Goal: Task Accomplishment & Management: Complete application form

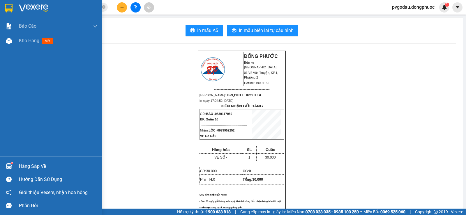
click at [13, 164] on div at bounding box center [9, 166] width 10 height 10
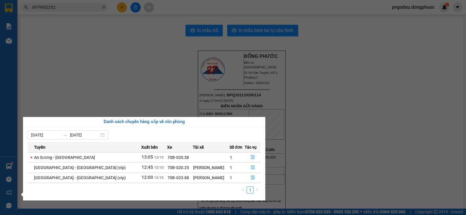
click at [64, 26] on section "Kết quả tìm kiếm ( 401 ) Bộ lọc Mã ĐH Trạng thái Món hàng Tổng cước Chưa cước N…" at bounding box center [233, 107] width 466 height 215
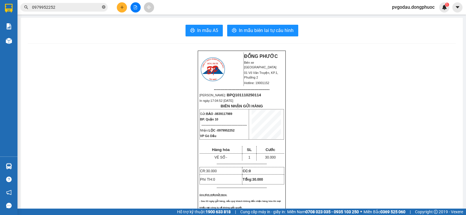
click at [105, 8] on icon "close-circle" at bounding box center [103, 6] width 3 height 3
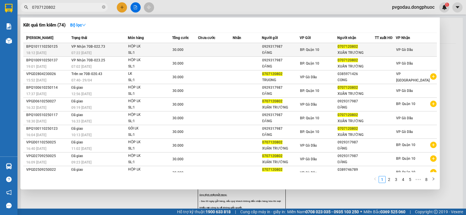
type input "0707120802"
click at [166, 49] on div "HỘP LK" at bounding box center [150, 46] width 44 height 6
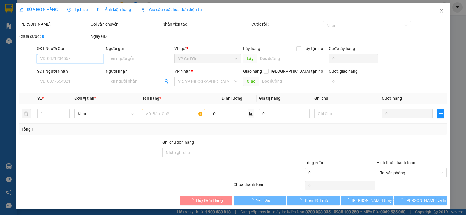
type input "0929317987"
type input "ĐĂNG"
type input "0707120802"
type input "XUÂN TRƯỜNG"
type input "30.000"
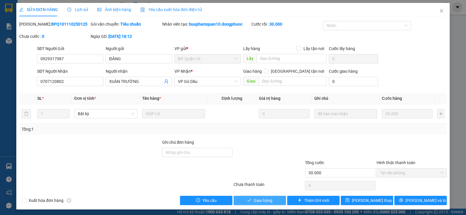
click at [261, 203] on span "Giao hàng" at bounding box center [263, 200] width 19 height 6
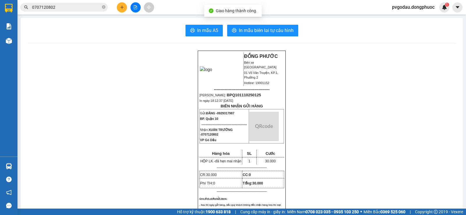
click at [77, 8] on input "0707120802" at bounding box center [66, 7] width 69 height 6
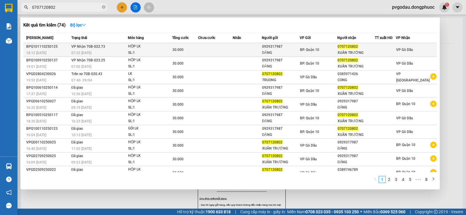
click at [100, 49] on td "VP Nhận 70B-022.73 07:22 [DATE]" at bounding box center [99, 50] width 58 height 14
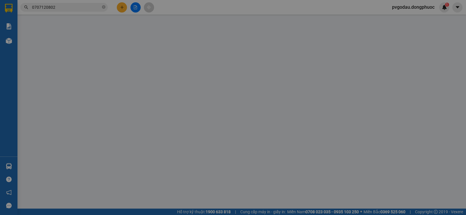
type input "0929317987"
type input "ĐĂNG"
type input "0707120802"
type input "XUÂN TRƯỜNG"
type input "30.000"
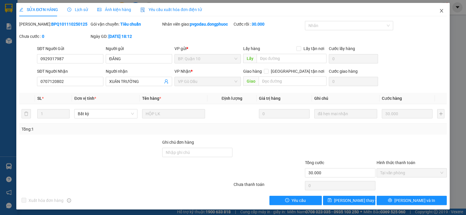
click at [440, 12] on icon "close" at bounding box center [441, 10] width 3 height 3
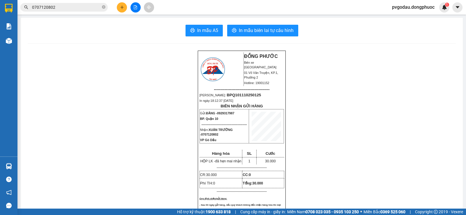
click at [85, 5] on input "0707120802" at bounding box center [66, 7] width 69 height 6
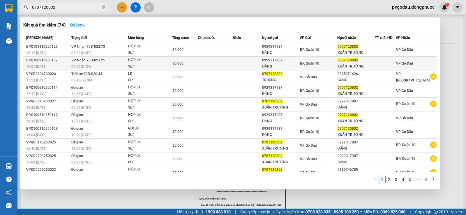
click at [78, 61] on span "VP Nhận 70B-023.25" at bounding box center [88, 60] width 34 height 4
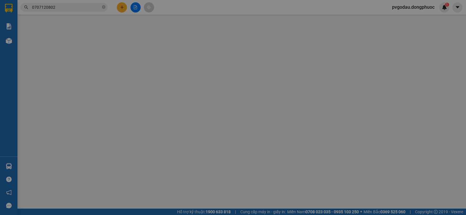
type input "0929317987"
type input "ĐĂNG"
type input "0707120802"
type input "XUÂN TRƯỜNG"
type input "30.000"
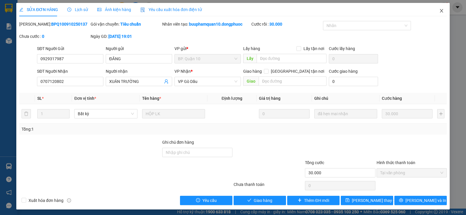
click at [440, 11] on icon "close" at bounding box center [441, 10] width 3 height 3
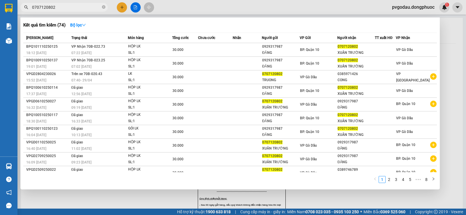
click at [63, 7] on input "0707120802" at bounding box center [66, 7] width 69 height 6
click at [88, 194] on div at bounding box center [233, 107] width 466 height 215
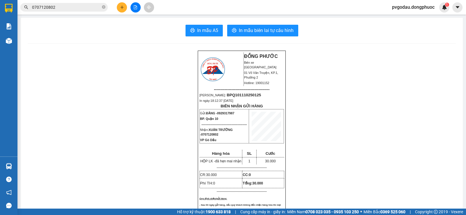
click at [59, 7] on input "0707120802" at bounding box center [66, 7] width 69 height 6
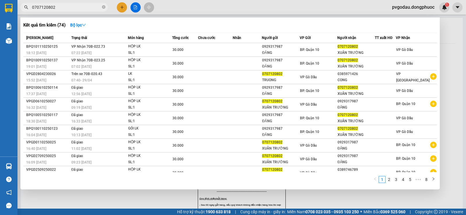
click at [101, 188] on div "Kết quả tìm kiếm ( 74 ) Bộ lọc Mã ĐH Trạng thái Món hàng Tổng cước Chưa cước Nh…" at bounding box center [229, 103] width 419 height 172
click at [70, 6] on input "0707120802" at bounding box center [66, 7] width 69 height 6
click at [103, 7] on icon "close-circle" at bounding box center [103, 6] width 3 height 3
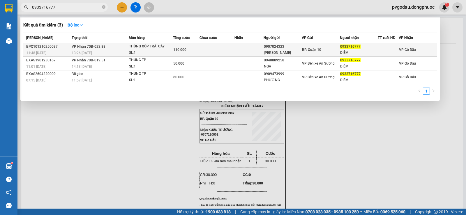
type input "0933716777"
click at [244, 47] on td at bounding box center [248, 50] width 29 height 14
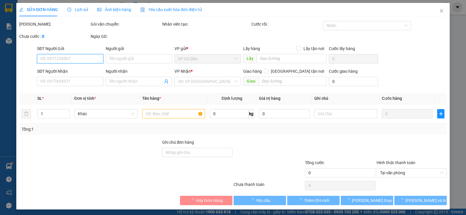
type input "0907024323"
type input "[PERSON_NAME]"
type input "0933716777"
type input "DIỄM"
type input "110.000"
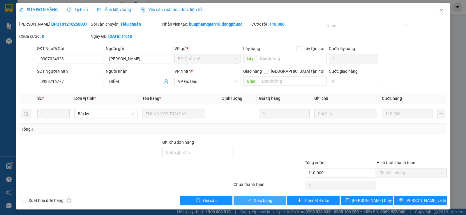
click at [256, 200] on span "Giao hàng" at bounding box center [263, 200] width 19 height 6
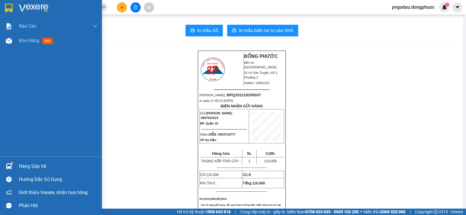
click at [23, 165] on div "Hàng sắp về" at bounding box center [58, 166] width 79 height 9
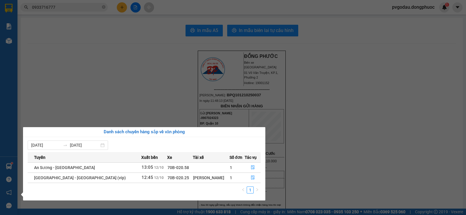
click at [317, 127] on section "Kết quả tìm kiếm ( 3 ) Bộ lọc Mã ĐH Trạng thái Món hàng Tổng cước Chưa cước Nhã…" at bounding box center [233, 107] width 466 height 215
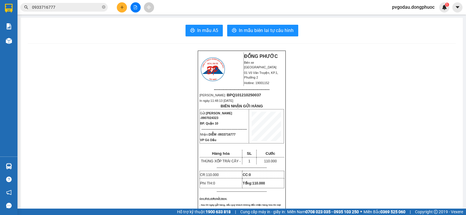
click at [136, 8] on icon "file-add" at bounding box center [135, 7] width 4 height 4
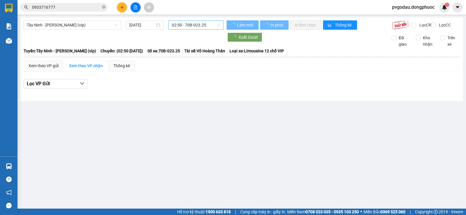
click at [189, 24] on span "02:50 - 70B-023.25" at bounding box center [196, 25] width 48 height 9
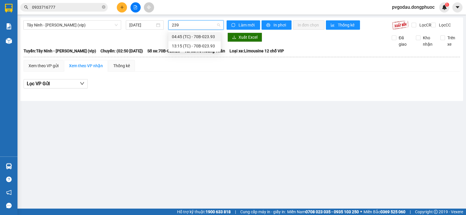
type input "2393"
click at [205, 45] on div "13:15 (TC) - 70B-023.93" at bounding box center [194, 46] width 45 height 6
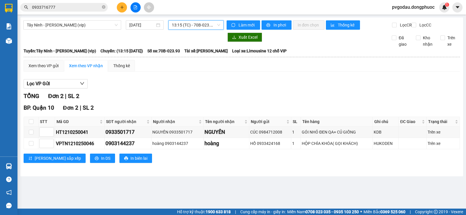
click at [16, 166] on div "Hàng sắp về" at bounding box center [8, 166] width 17 height 13
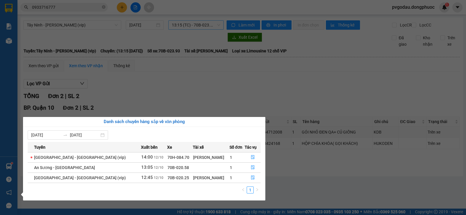
click at [12, 169] on div "Báo cáo Mẫu 1: Báo cáo dòng tiền theo nhân viên Mẫu 1: Báo cáo dòng tiền theo n…" at bounding box center [8, 107] width 17 height 215
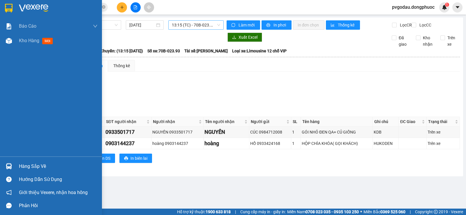
click at [12, 168] on img at bounding box center [9, 166] width 6 height 6
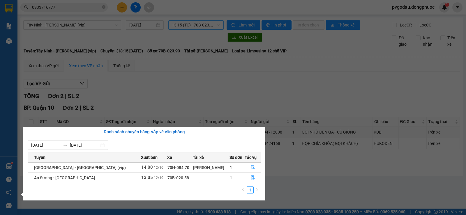
click at [131, 25] on section "Kết quả tìm kiếm ( 3 ) Bộ lọc Mã ĐH Trạng thái Món hàng Tổng cước Chưa cước Nhã…" at bounding box center [233, 107] width 466 height 215
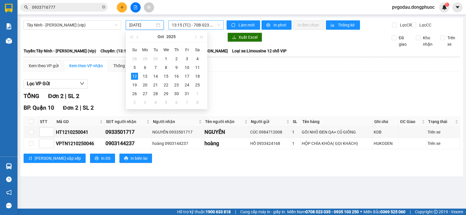
click at [106, 7] on span "0933716777" at bounding box center [63, 7] width 87 height 9
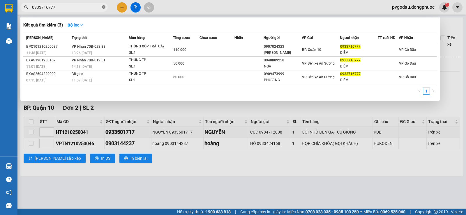
click at [105, 7] on icon "close-circle" at bounding box center [103, 6] width 3 height 3
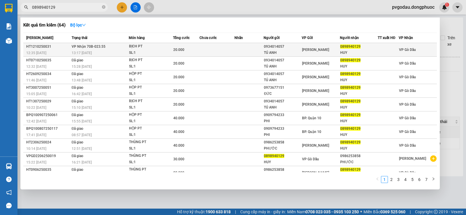
type input "0898940129"
click at [156, 52] on div "SL: 1" at bounding box center [151, 53] width 44 height 6
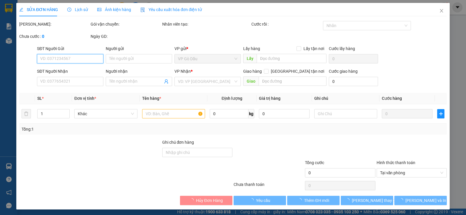
type input "0934014057"
type input "TÚ ANH"
type input "0898940129"
type input "HUY"
type input "20.000"
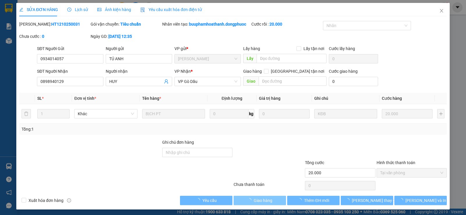
click at [265, 201] on span "Giao hàng" at bounding box center [263, 200] width 19 height 6
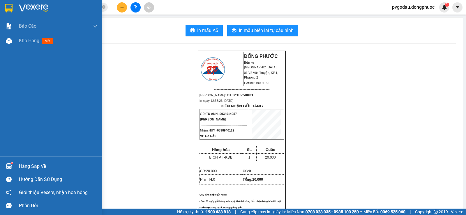
click at [27, 169] on div "Hàng sắp về" at bounding box center [58, 166] width 79 height 9
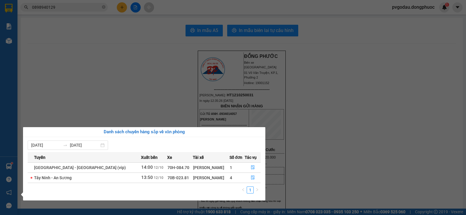
click at [137, 33] on section "Kết quả tìm kiếm ( 64 ) Bộ lọc Mã ĐH Trạng thái Món hàng Tổng cước Chưa cước Nh…" at bounding box center [233, 107] width 466 height 215
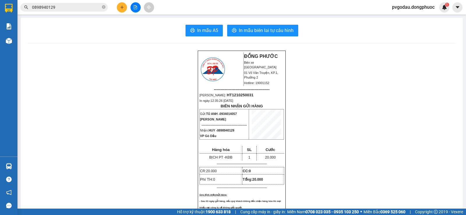
click at [122, 8] on icon "plus" at bounding box center [122, 7] width 0 height 3
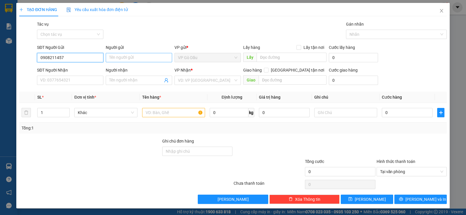
type input "0908211457"
click at [122, 56] on input "Người gửi" at bounding box center [139, 57] width 66 height 9
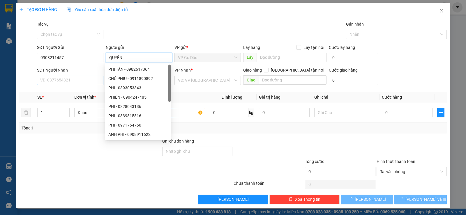
type input "QUYÊN"
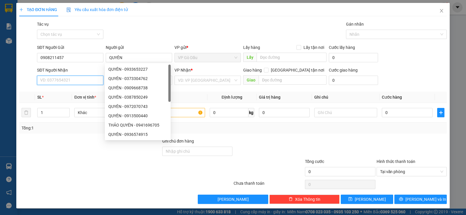
click at [63, 82] on input "SĐT Người Nhận" at bounding box center [70, 80] width 66 height 9
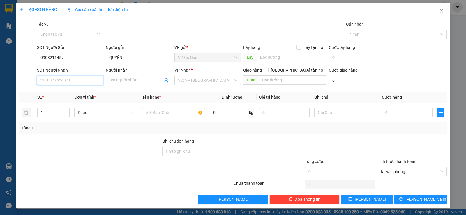
type input "0"
drag, startPoint x: 66, startPoint y: 56, endPoint x: 15, endPoint y: 63, distance: 51.7
click at [15, 63] on div "TẠO ĐƠN HÀNG Yêu cầu xuất hóa đơn điện tử Transit Pickup Surcharge Ids Transit …" at bounding box center [233, 107] width 466 height 215
click at [68, 81] on input "SĐT Người Nhận" at bounding box center [70, 80] width 66 height 9
paste input "0908211457"
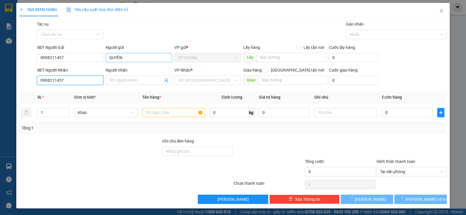
type input "0908211457"
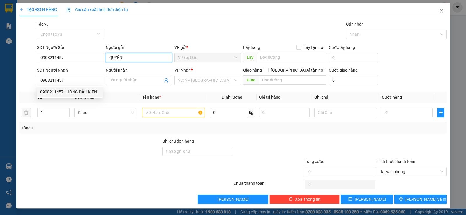
drag, startPoint x: 127, startPoint y: 55, endPoint x: 103, endPoint y: 58, distance: 24.1
click at [103, 58] on div "SĐT Người Gửi 0908211457 Người gửi QUYÊN QUYÊN VP gửi * VP Gò Dầu Lấy hàng Lấy …" at bounding box center [242, 54] width 412 height 20
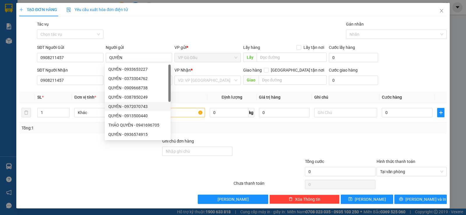
click at [70, 92] on th "SL *" at bounding box center [53, 97] width 37 height 11
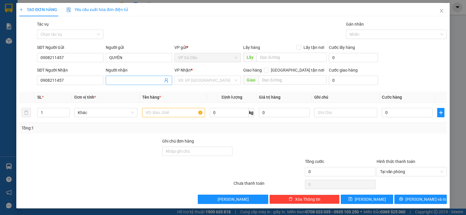
click at [119, 79] on input "Người nhận" at bounding box center [136, 80] width 54 height 6
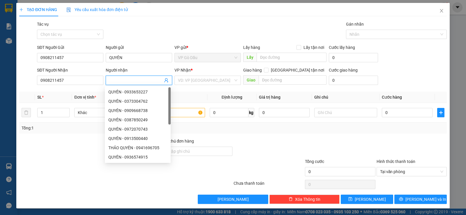
paste input "QUYÊN"
type input "QUYÊN"
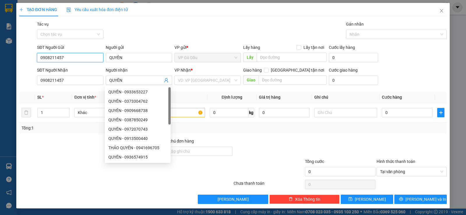
click at [20, 56] on div "SĐT Người Gửi 0908211457 0908211457 Người gửi QUYÊN VP gửi * VP Gò Dầu Lấy hàng…" at bounding box center [233, 54] width 428 height 20
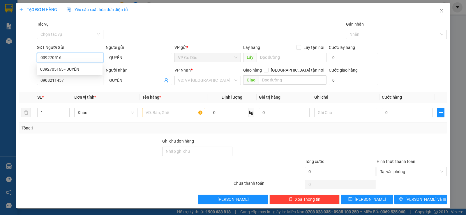
type input "0392705165"
click at [61, 68] on div "0392705165 - DUYÊN" at bounding box center [69, 69] width 59 height 6
type input "DUYÊN"
type input "30.000"
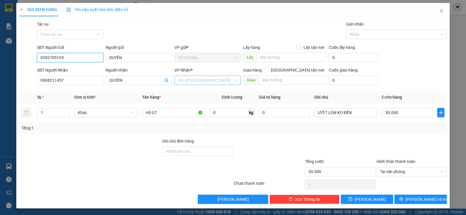
type input "0392705165"
click at [194, 81] on input "search" at bounding box center [205, 80] width 55 height 9
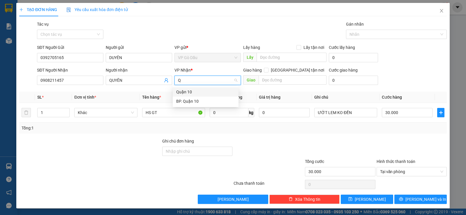
type input "QU"
click at [177, 102] on div "BP. Quận 10" at bounding box center [205, 101] width 59 height 6
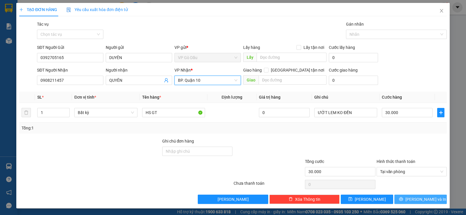
click at [421, 199] on span "[PERSON_NAME] và In" at bounding box center [425, 199] width 41 height 6
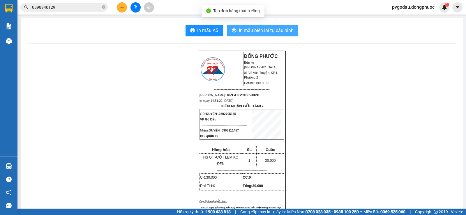
click at [254, 31] on span "In mẫu biên lai tự cấu hình" at bounding box center [266, 30] width 55 height 7
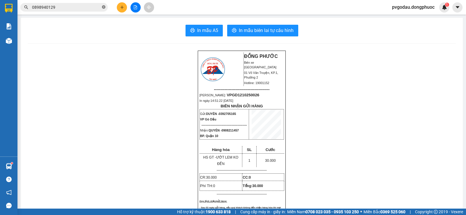
click at [104, 8] on icon "close-circle" at bounding box center [103, 6] width 3 height 3
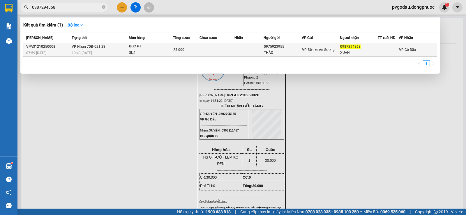
type input "0987294868"
click at [153, 52] on div "SL: 1" at bounding box center [151, 53] width 44 height 6
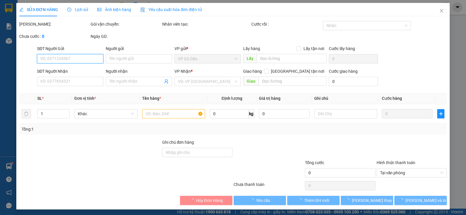
type input "0975923955"
type input "THẢO"
type input "0987294868"
type input "XUÂN"
type input "25.000"
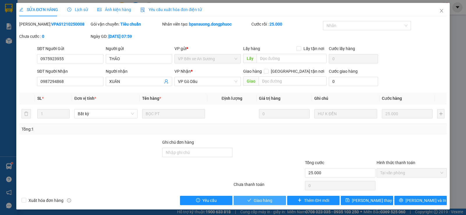
click at [254, 199] on span "Giao hàng" at bounding box center [263, 200] width 19 height 6
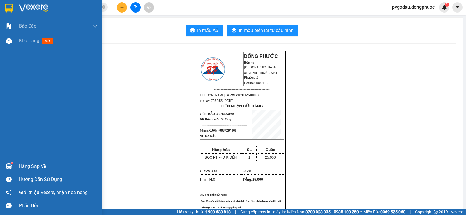
click at [7, 172] on div "Hàng sắp về" at bounding box center [51, 166] width 102 height 13
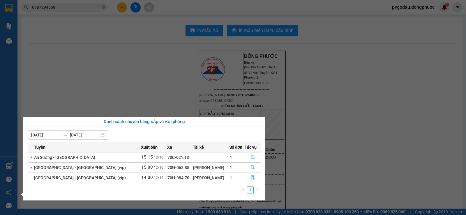
click at [72, 73] on section "Kết quả tìm kiếm ( 1 ) Bộ lọc Mã ĐH Trạng thái Món hàng Tổng cước Chưa cước Nhã…" at bounding box center [233, 107] width 466 height 215
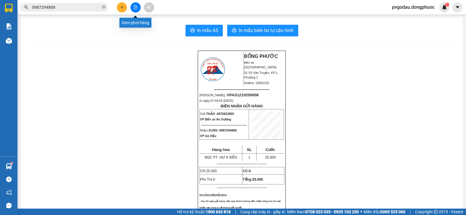
click at [132, 9] on button at bounding box center [135, 7] width 10 height 10
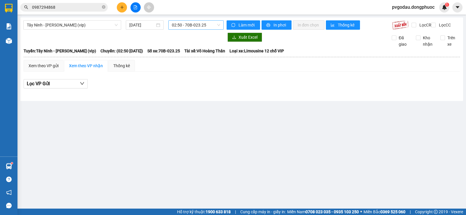
click at [185, 25] on span "02:50 - 70B-023.25" at bounding box center [196, 25] width 48 height 9
type input "6936"
click at [184, 45] on div "14:30 - 70H-069.36" at bounding box center [194, 46] width 45 height 6
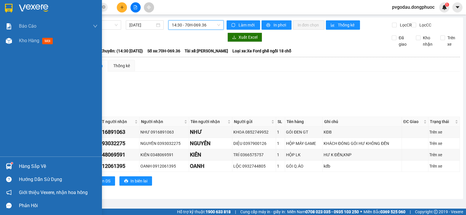
click at [12, 161] on div "Hàng sắp về" at bounding box center [51, 166] width 102 height 13
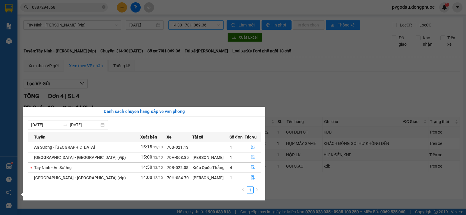
click at [286, 186] on section "Kết quả tìm kiếm ( 1 ) Bộ lọc Mã ĐH Trạng thái Món hàng Tổng cước Chưa cước Nhã…" at bounding box center [233, 107] width 466 height 215
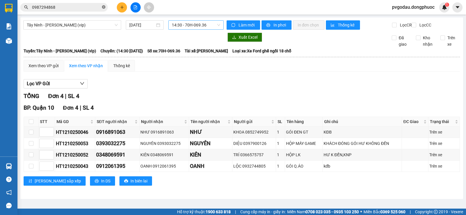
click at [104, 9] on span at bounding box center [103, 8] width 3 height 6
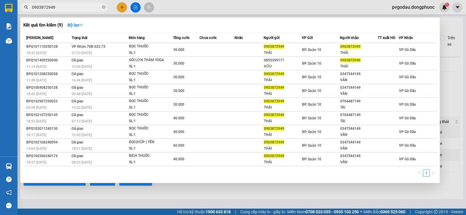
type input "0903872949"
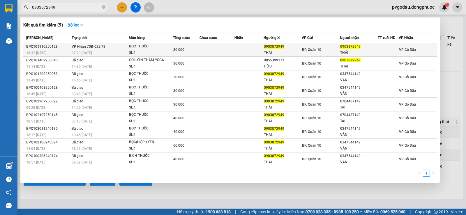
click at [136, 50] on div "SL: 1" at bounding box center [151, 53] width 44 height 6
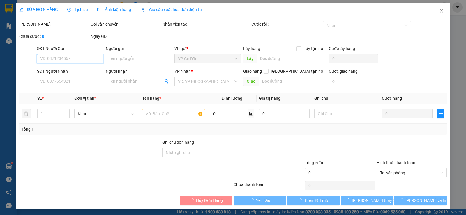
type input "0903872949"
type input "THÁI"
type input "0903872949"
type input "THÁI"
type input "30.000"
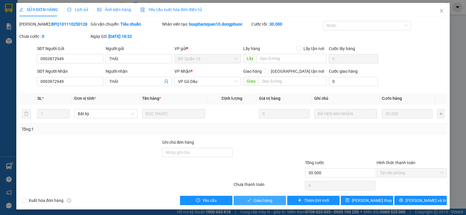
click at [255, 203] on span "Giao hàng" at bounding box center [263, 200] width 19 height 6
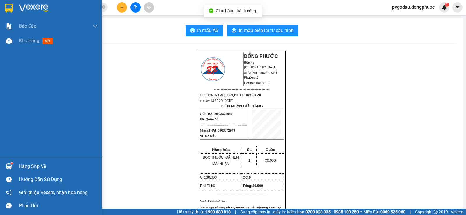
click at [15, 166] on div "Hàng sắp về" at bounding box center [51, 166] width 102 height 13
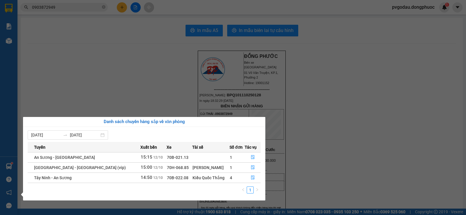
click at [130, 21] on section "Kết quả tìm kiếm ( 9 ) Bộ lọc Mã ĐH Trạng thái Món hàng Tổng cước Chưa cước Nhã…" at bounding box center [233, 107] width 466 height 215
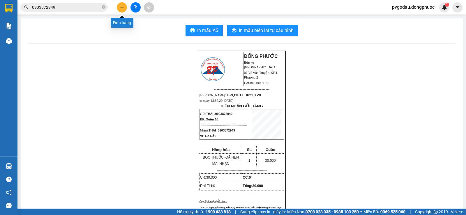
click at [123, 7] on icon "plus" at bounding box center [122, 7] width 4 height 4
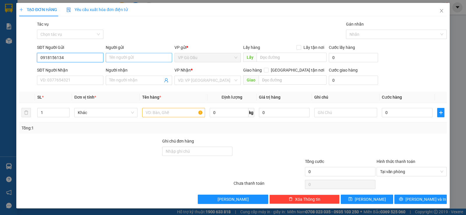
type input "0918156134"
click at [125, 56] on input "Người gửi" at bounding box center [139, 57] width 66 height 9
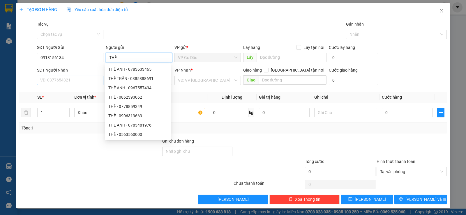
type input "THẾ"
click at [60, 77] on input "SĐT Người Nhận" at bounding box center [70, 80] width 66 height 9
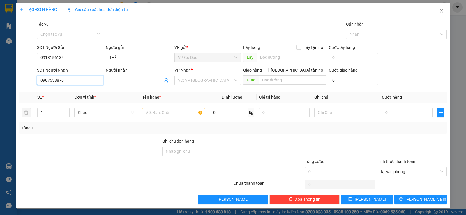
type input "0907558876"
click at [124, 79] on input "Người nhận" at bounding box center [136, 80] width 54 height 6
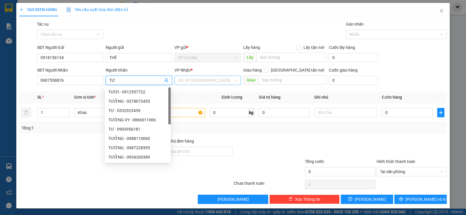
type input "TƯ"
click at [209, 78] on input "search" at bounding box center [205, 80] width 55 height 9
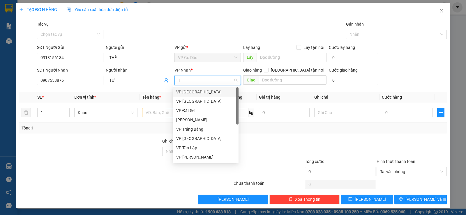
type input "TA"
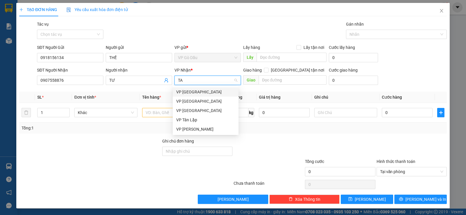
click at [202, 92] on div "VP [GEOGRAPHIC_DATA]" at bounding box center [205, 92] width 59 height 6
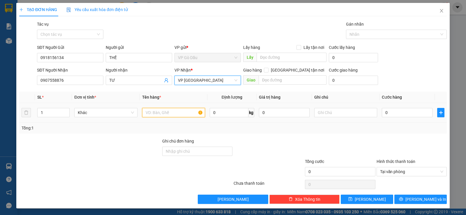
click at [172, 114] on input "text" at bounding box center [173, 112] width 63 height 9
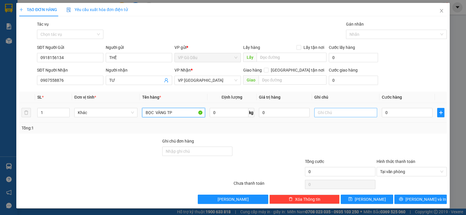
type input "BỌC VÀNG TP"
click at [331, 112] on input "text" at bounding box center [345, 112] width 63 height 9
type input "HKĐ"
click at [387, 113] on input "0" at bounding box center [407, 112] width 51 height 9
type input "2"
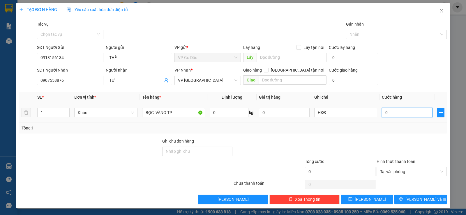
type input "2"
type input "20"
click at [386, 125] on div "Tổng: 1" at bounding box center [233, 128] width 423 height 6
type input "20.000"
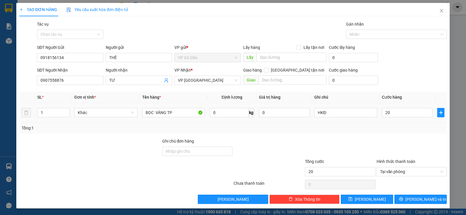
type input "20.000"
click at [412, 199] on span "[PERSON_NAME] và In" at bounding box center [425, 199] width 41 height 6
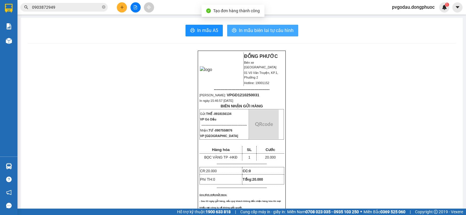
click at [254, 29] on span "In mẫu biên lai tự cấu hình" at bounding box center [266, 30] width 55 height 7
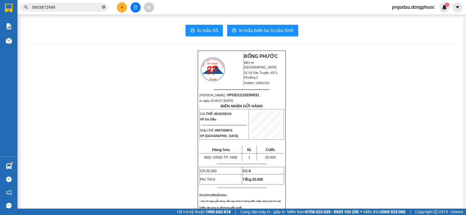
click at [104, 7] on icon "close-circle" at bounding box center [103, 6] width 3 height 3
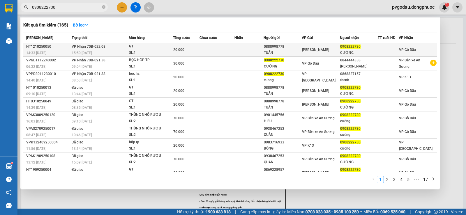
type input "0908222730"
click at [199, 51] on td at bounding box center [216, 50] width 35 height 14
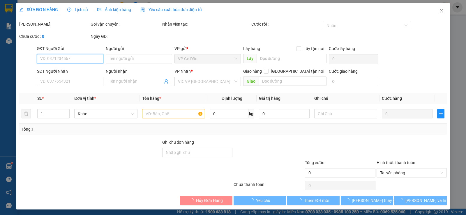
type input "0888998778"
type input "TUẤN"
type input "0908222730"
type input "CƯỜNG"
type input "20.000"
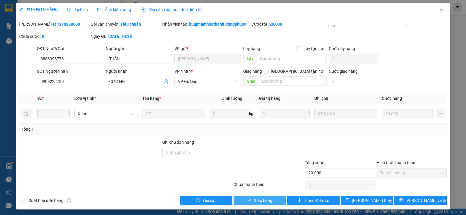
click at [260, 202] on span "Giao hàng" at bounding box center [263, 200] width 19 height 6
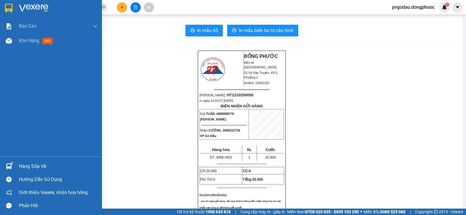
click at [25, 166] on div "Hàng sắp về" at bounding box center [58, 166] width 79 height 9
